Goal: Check status: Check status

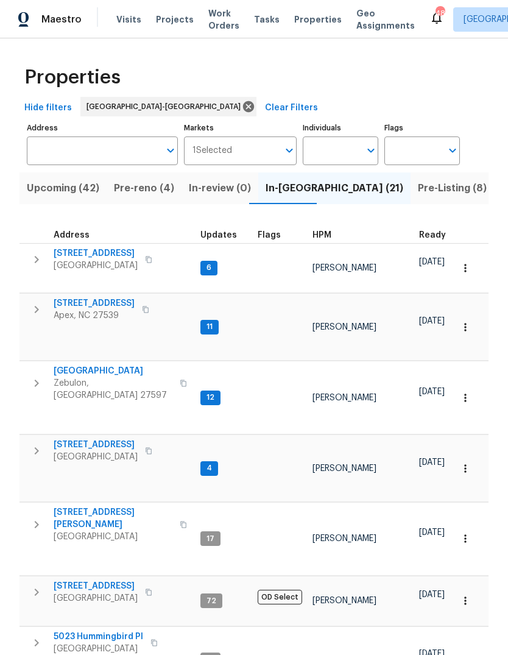
scroll to position [46, 0]
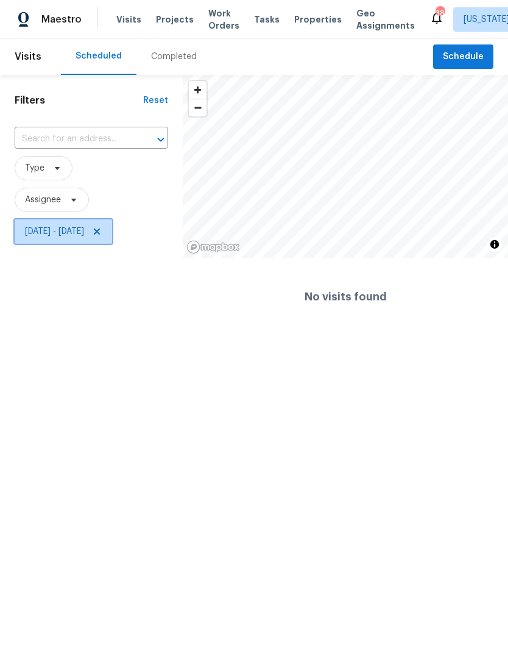
click at [100, 230] on icon at bounding box center [97, 231] width 6 height 6
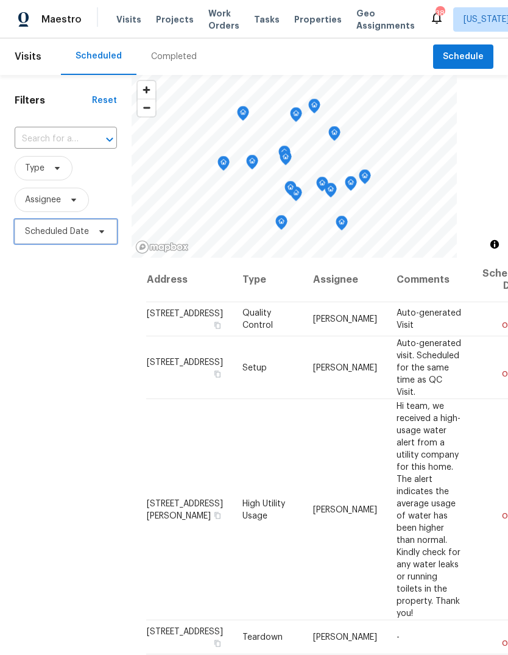
click at [100, 233] on icon at bounding box center [102, 232] width 10 height 10
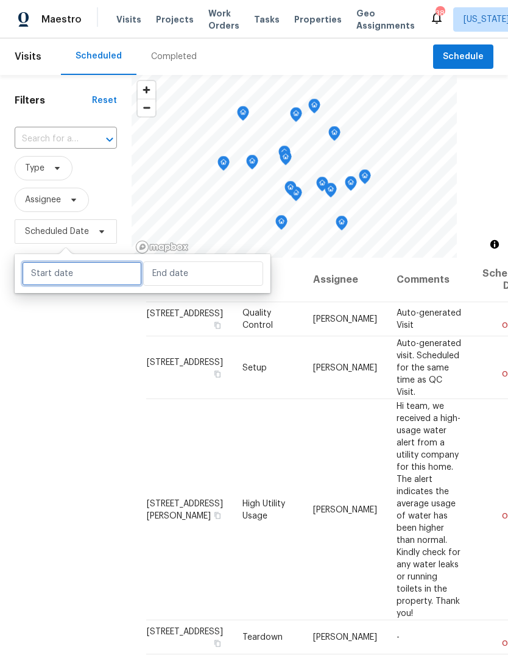
click at [106, 267] on input "text" at bounding box center [82, 273] width 120 height 24
select select "7"
select select "2025"
select select "8"
select select "2025"
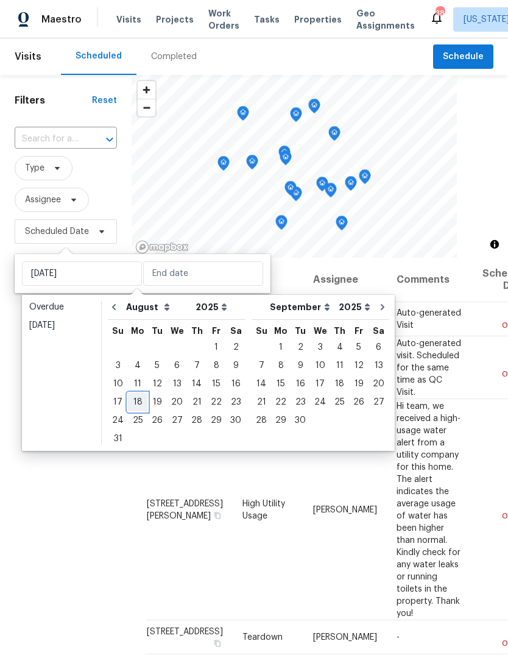
click at [137, 399] on div "18" at bounding box center [137, 401] width 19 height 17
type input "Mon, Aug 18"
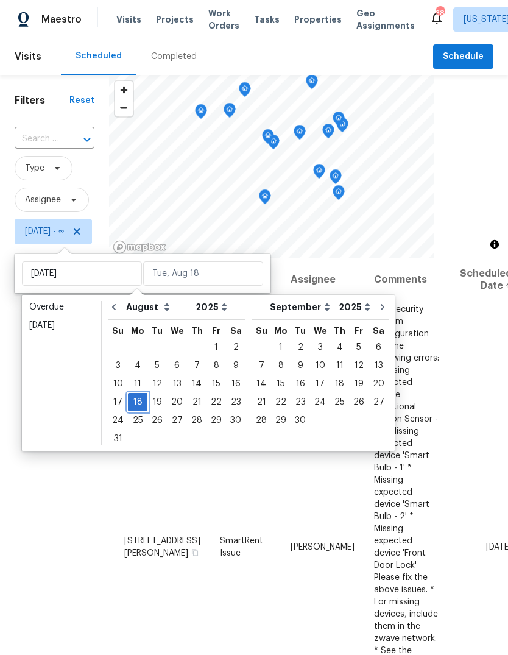
click at [140, 400] on div "18" at bounding box center [137, 401] width 19 height 17
type input "Mon, Aug 18"
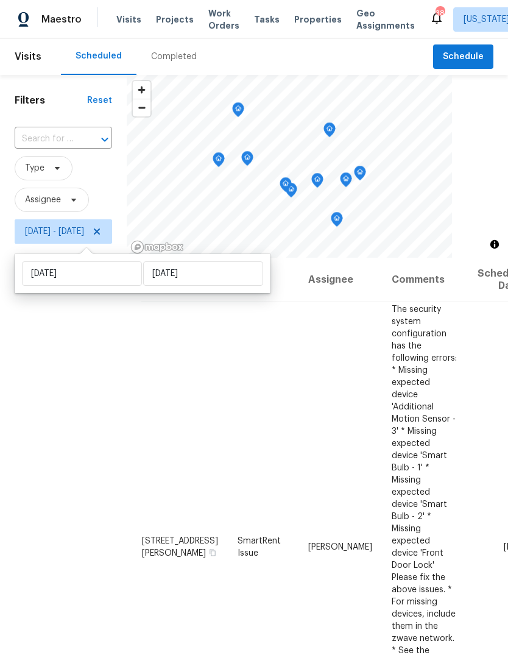
click at [39, 426] on div "Filters Reset ​ Type Assignee Mon, Aug 18 - Mon, Aug 18" at bounding box center [63, 428] width 127 height 706
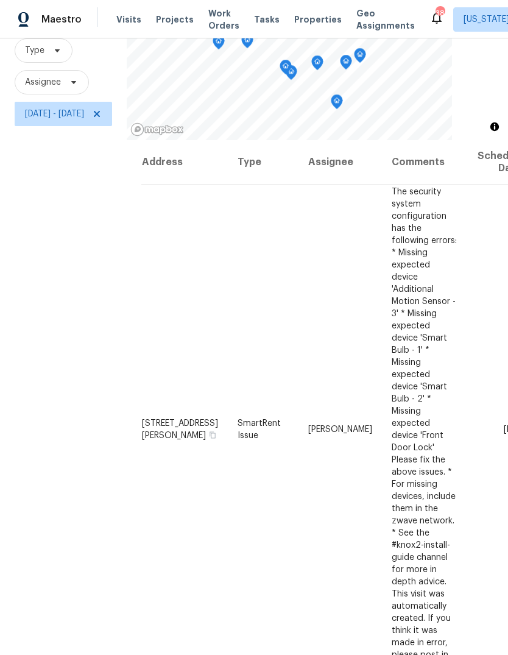
scroll to position [-1, -1]
click at [102, 109] on icon at bounding box center [97, 114] width 10 height 10
